Goal: Find specific fact: Find specific fact

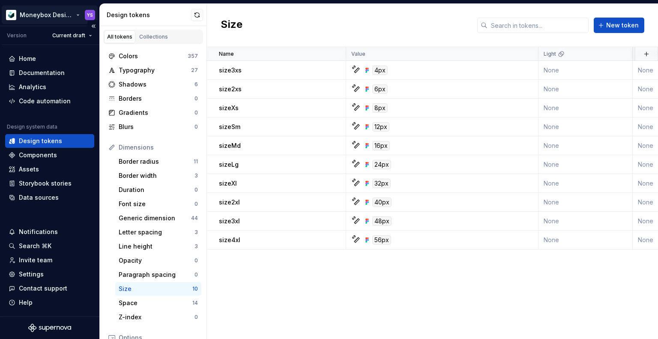
click at [60, 12] on html "Moneybox Design System YS Version Current draft Home Documentation Analytics Co…" at bounding box center [329, 169] width 658 height 339
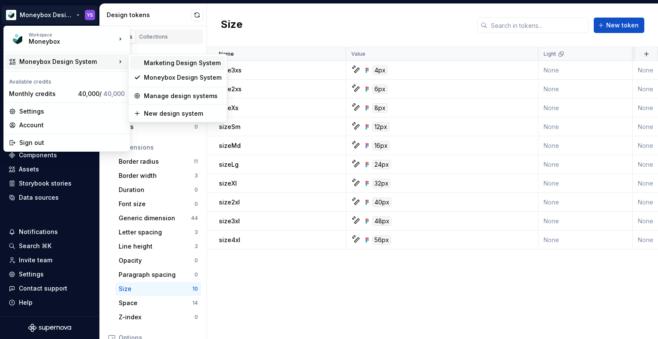
click at [183, 67] on div "Marketing Design System" at bounding box center [177, 63] width 95 height 14
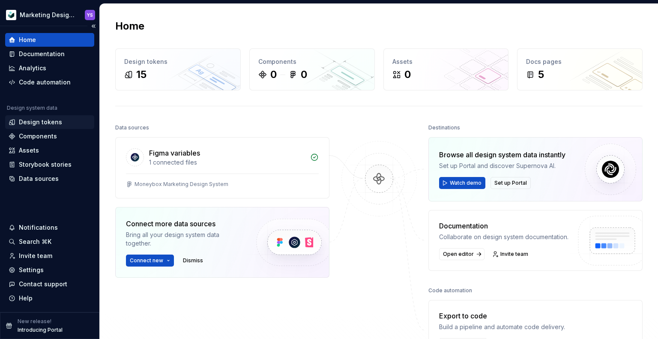
click at [48, 126] on div "Design tokens" at bounding box center [49, 122] width 89 height 14
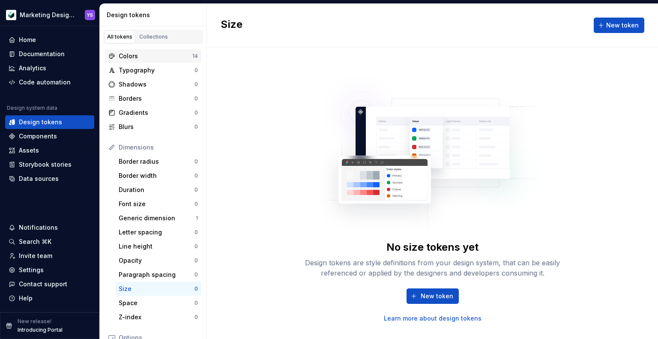
click at [172, 57] on div "Colors" at bounding box center [156, 56] width 74 height 9
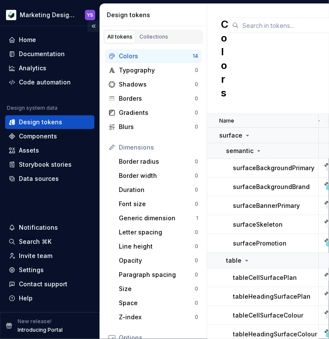
click at [93, 25] on button "Collapse sidebar" at bounding box center [93, 26] width 12 height 12
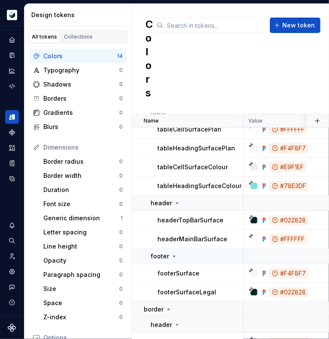
scroll to position [165, 0]
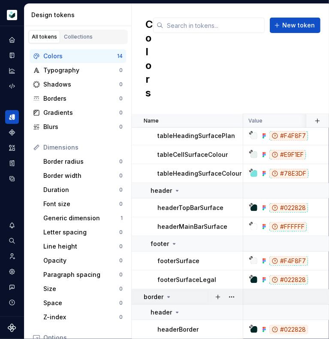
click at [200, 293] on div "border" at bounding box center [193, 297] width 99 height 9
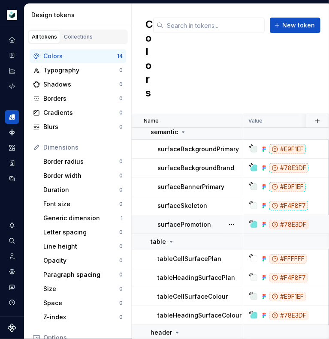
scroll to position [0, 0]
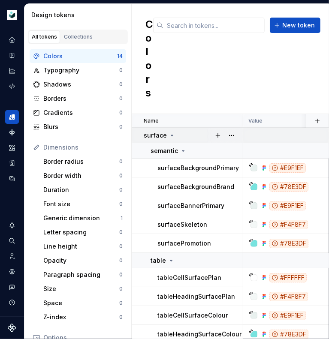
click at [189, 135] on div "surface" at bounding box center [193, 135] width 99 height 9
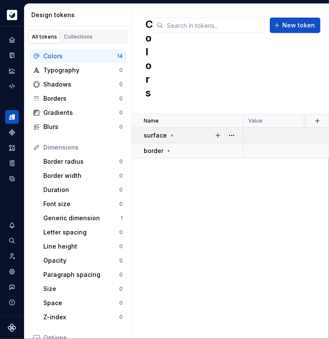
click at [183, 136] on div "surface" at bounding box center [193, 135] width 99 height 9
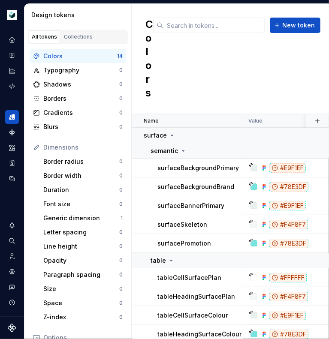
click at [215, 102] on div "Colors New token" at bounding box center [230, 59] width 197 height 110
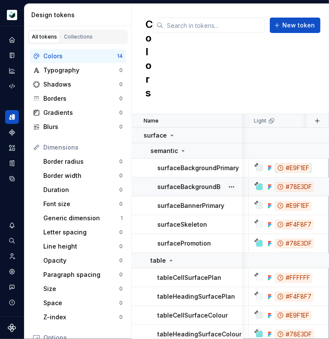
scroll to position [0, 386]
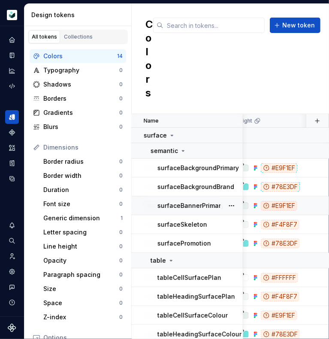
click at [285, 209] on div "#E9F1EF" at bounding box center [279, 205] width 36 height 9
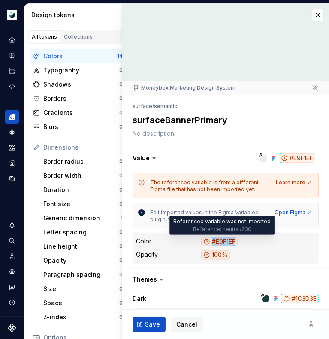
drag, startPoint x: 247, startPoint y: 240, endPoint x: 212, endPoint y: 240, distance: 35.6
click at [212, 240] on dd "#E9F1EF" at bounding box center [258, 242] width 114 height 10
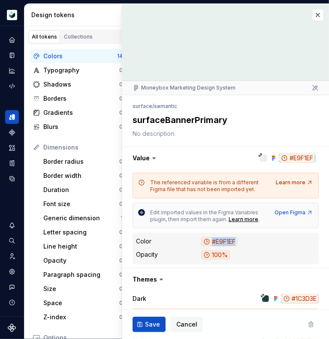
copy div "#E9F1EF"
click at [312, 20] on button "button" at bounding box center [318, 15] width 12 height 12
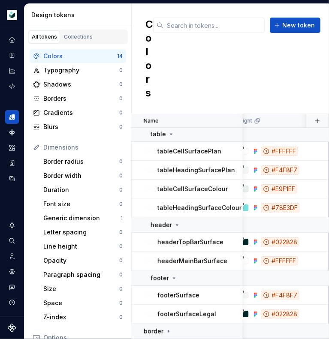
scroll to position [130, 386]
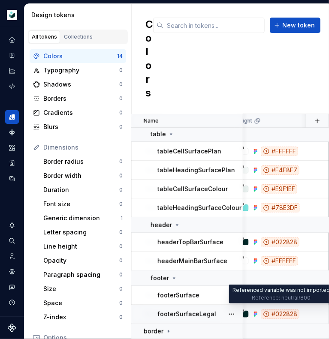
click at [294, 309] on div "#022828" at bounding box center [280, 313] width 39 height 9
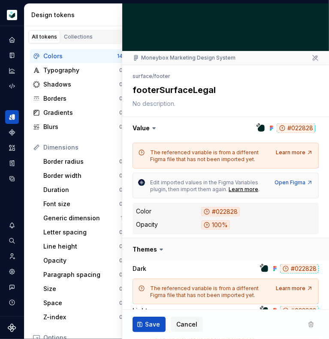
scroll to position [43, 0]
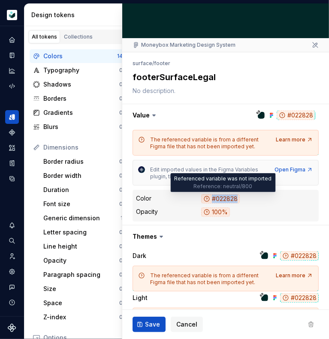
drag, startPoint x: 240, startPoint y: 196, endPoint x: 211, endPoint y: 198, distance: 29.3
click at [211, 198] on dd "#022828" at bounding box center [258, 199] width 114 height 10
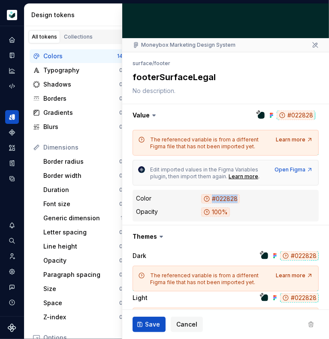
copy div "#022828"
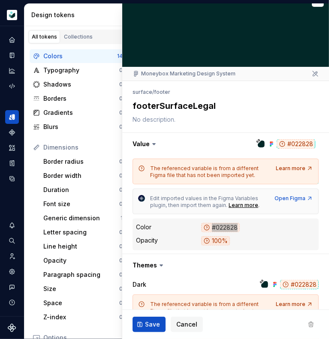
scroll to position [0, 0]
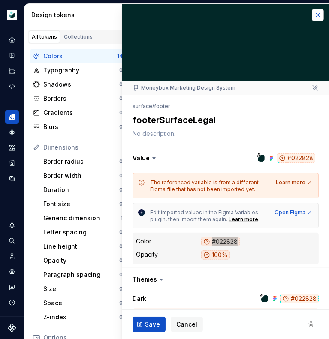
click at [312, 18] on button "button" at bounding box center [318, 15] width 12 height 12
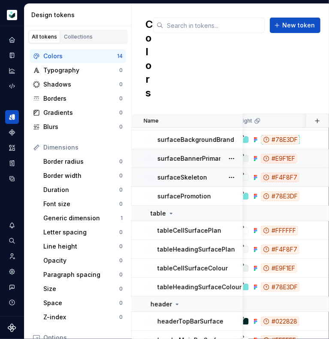
scroll to position [130, 386]
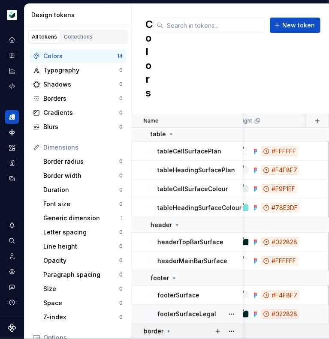
click at [176, 327] on div "border" at bounding box center [193, 331] width 99 height 9
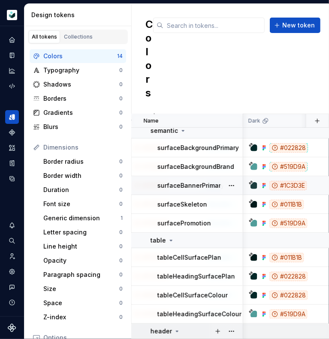
scroll to position [0, 514]
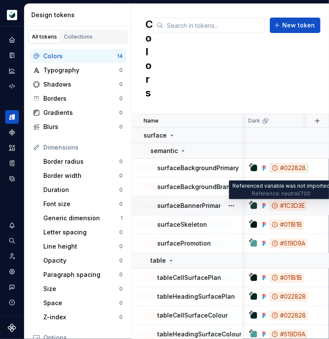
click at [291, 205] on div "#1C3D3E" at bounding box center [288, 205] width 38 height 9
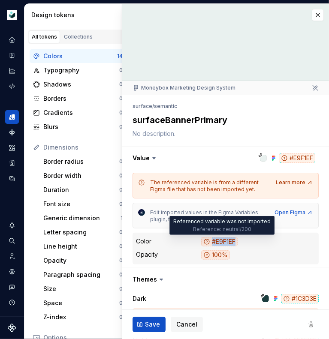
drag, startPoint x: 248, startPoint y: 241, endPoint x: 212, endPoint y: 243, distance: 36.1
click at [212, 243] on dd "#E9F1EF" at bounding box center [258, 242] width 114 height 10
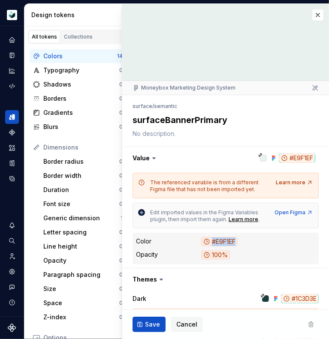
copy div "#E9F1EF"
click at [312, 18] on button "button" at bounding box center [318, 15] width 12 height 12
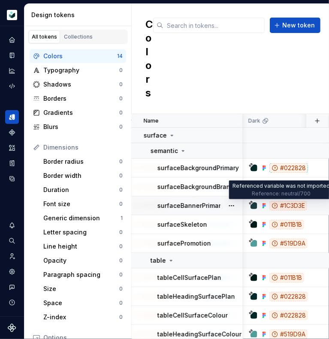
click at [293, 206] on div "#1C3D3E" at bounding box center [288, 205] width 38 height 9
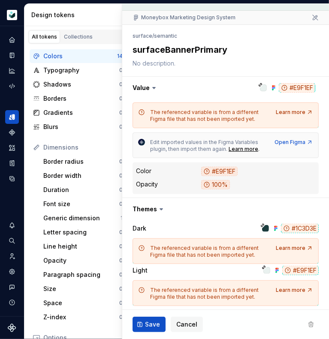
scroll to position [86, 0]
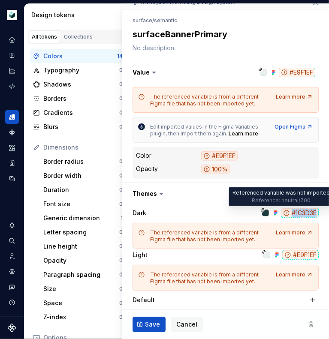
drag, startPoint x: 314, startPoint y: 213, endPoint x: 309, endPoint y: 211, distance: 5.6
click at [309, 211] on div "Dark #1C3D3E The referenced variable is from a different Figma file that has no…" at bounding box center [225, 275] width 207 height 141
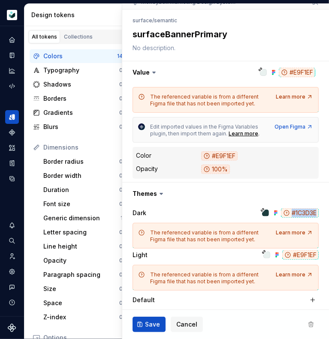
copy div "#1C3D3E"
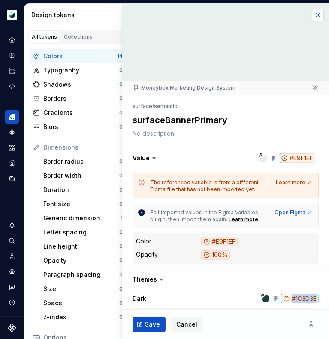
click at [312, 16] on button "button" at bounding box center [318, 15] width 12 height 12
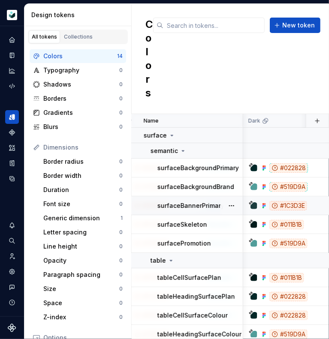
scroll to position [165, 514]
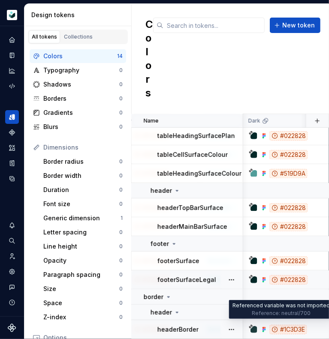
click at [303, 327] on div "#1C3D3E" at bounding box center [288, 329] width 38 height 9
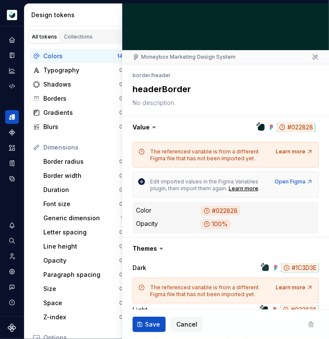
scroll to position [86, 0]
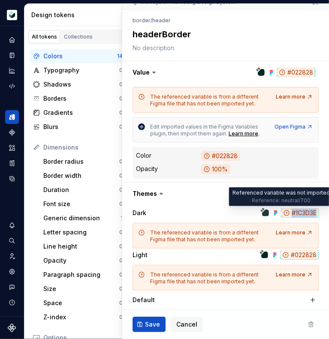
drag, startPoint x: 314, startPoint y: 211, endPoint x: 309, endPoint y: 211, distance: 4.3
click at [309, 211] on div "Dark #1C3D3E The referenced variable is from a different Figma file that has no…" at bounding box center [225, 275] width 207 height 141
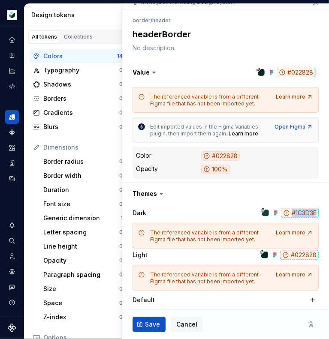
copy div "#1C3D3E"
type textarea "*"
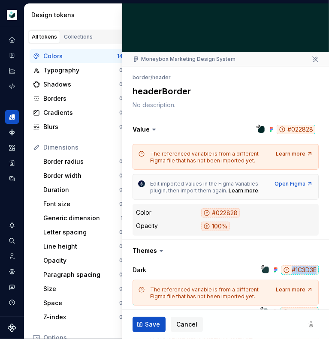
scroll to position [0, 0]
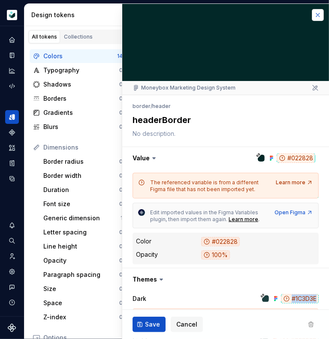
click at [312, 17] on button "button" at bounding box center [318, 15] width 12 height 12
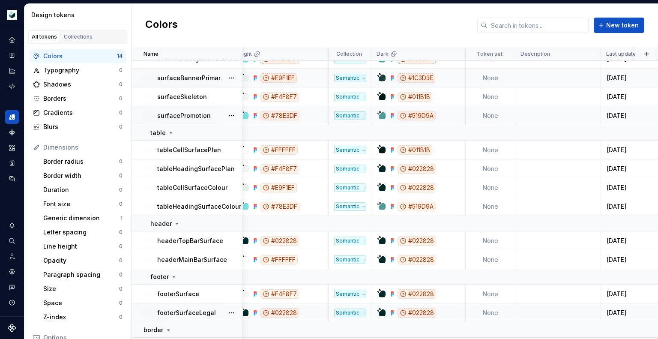
scroll to position [98, 386]
